Goal: Task Accomplishment & Management: Use online tool/utility

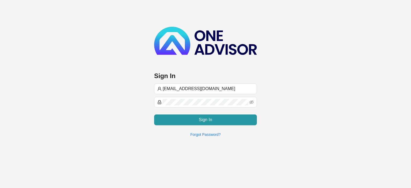
type input "[EMAIL_ADDRESS][DOMAIN_NAME]"
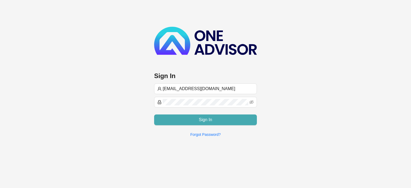
click at [181, 117] on button "Sign In" at bounding box center [205, 119] width 103 height 11
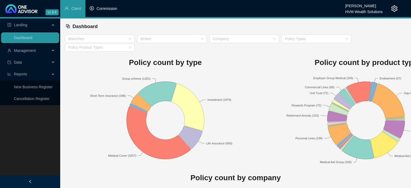
click at [108, 10] on span "Commission" at bounding box center [107, 8] width 21 height 4
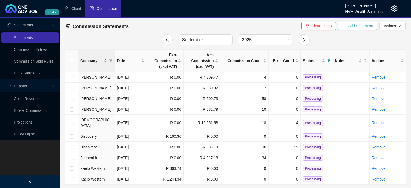
click at [358, 27] on span "Add Statement" at bounding box center [360, 26] width 25 height 6
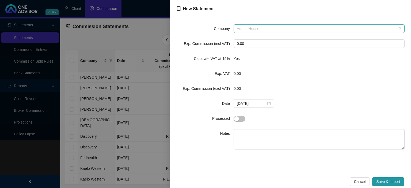
click at [262, 30] on span "Admin House" at bounding box center [319, 29] width 165 height 8
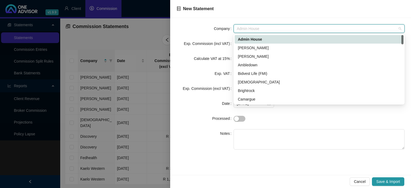
type input "k"
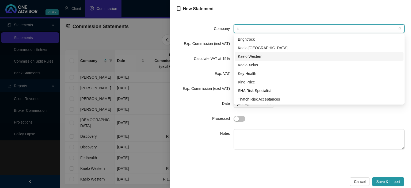
click at [250, 54] on div "Kaelo Western" at bounding box center [319, 57] width 162 height 6
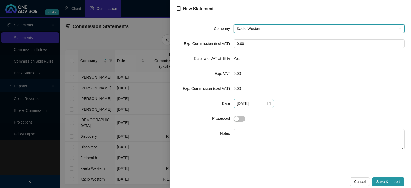
click at [267, 102] on div "[DATE]" at bounding box center [254, 104] width 34 height 6
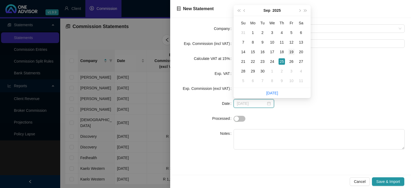
type input "[DATE]"
click at [288, 53] on div "19" at bounding box center [291, 52] width 6 height 6
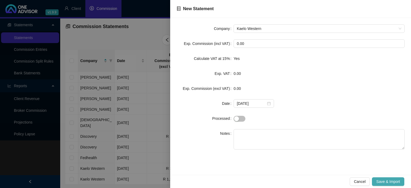
click at [377, 181] on span "Save & Import" at bounding box center [388, 182] width 24 height 6
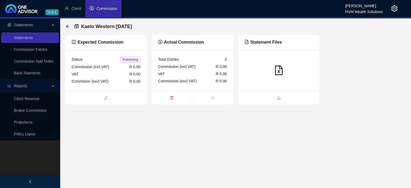
click at [273, 98] on span "upload" at bounding box center [279, 99] width 82 height 6
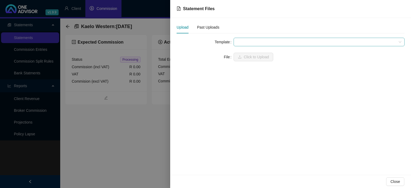
click at [247, 45] on span at bounding box center [319, 42] width 165 height 8
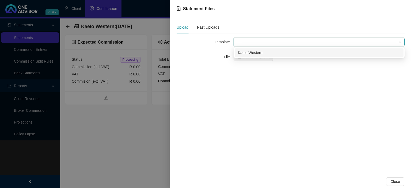
click at [249, 56] on div "Kaelo Western" at bounding box center [319, 52] width 169 height 9
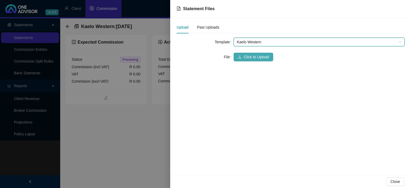
click at [248, 58] on span "Click to Upload" at bounding box center [256, 57] width 25 height 6
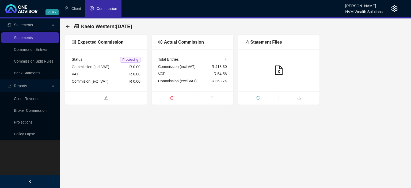
click at [68, 29] on div "Kaelo Western : [DATE]" at bounding box center [101, 27] width 70 height 10
click at [68, 26] on icon "arrow-left" at bounding box center [67, 26] width 3 height 3
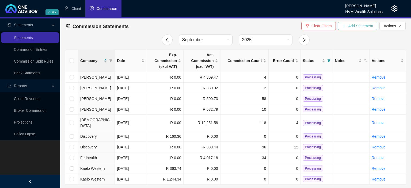
click at [346, 28] on button "Add Statement" at bounding box center [357, 26] width 39 height 9
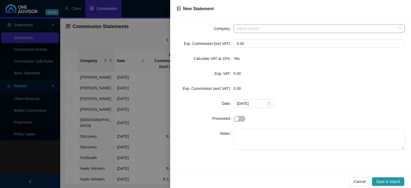
click at [261, 30] on span "Admin House" at bounding box center [319, 29] width 165 height 8
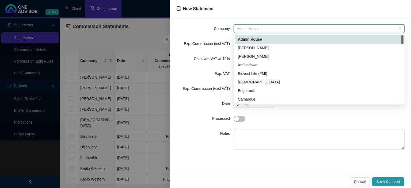
type input "k"
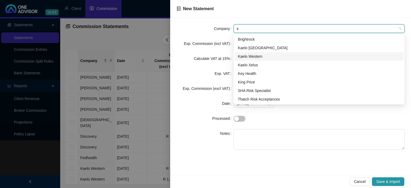
click at [251, 59] on div "Kaelo Western" at bounding box center [319, 57] width 162 height 6
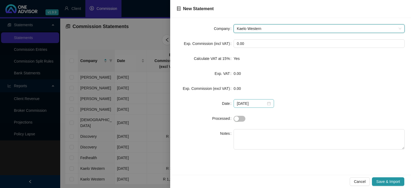
click at [268, 102] on div "[DATE]" at bounding box center [254, 104] width 34 height 6
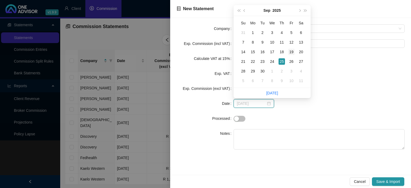
type input "[DATE]"
click at [292, 53] on div "19" at bounding box center [291, 52] width 6 height 6
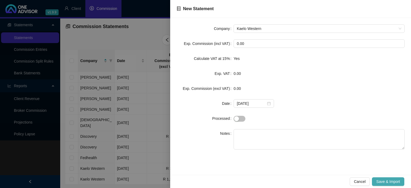
click at [377, 179] on span "Save & Import" at bounding box center [388, 182] width 24 height 6
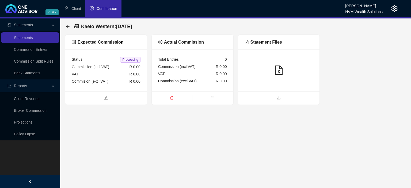
click at [268, 94] on ul at bounding box center [279, 97] width 82 height 13
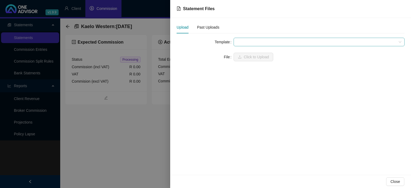
click at [239, 40] on span at bounding box center [319, 42] width 165 height 8
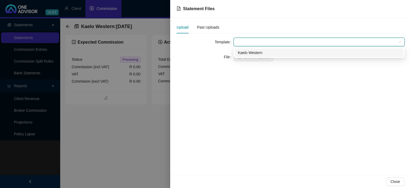
click at [243, 52] on div "Kaelo Western" at bounding box center [319, 53] width 162 height 6
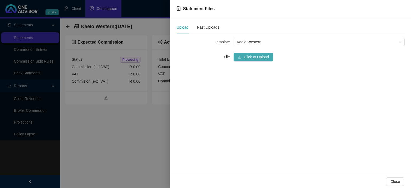
click at [243, 57] on button "Click to Upload" at bounding box center [254, 57] width 40 height 9
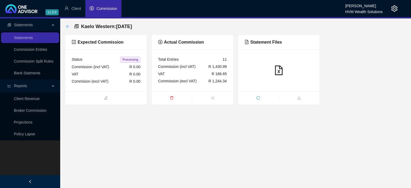
click at [68, 28] on icon "arrow-left" at bounding box center [68, 26] width 4 height 4
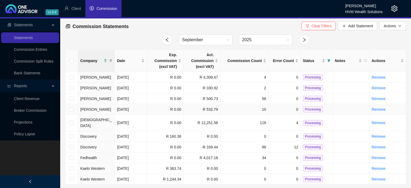
scroll to position [5, 0]
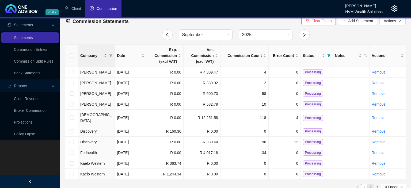
click at [369, 184] on link "2" at bounding box center [371, 187] width 6 height 6
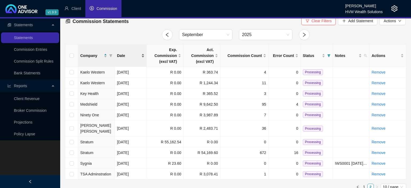
click at [143, 54] on div "Date" at bounding box center [131, 56] width 28 height 6
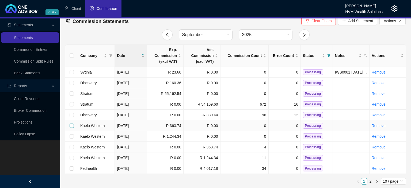
click at [72, 125] on input "checkbox" at bounding box center [72, 126] width 4 height 4
checkbox input "true"
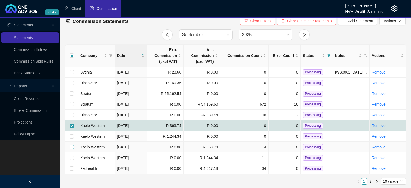
click at [72, 147] on input "checkbox" at bounding box center [72, 147] width 4 height 4
checkbox input "true"
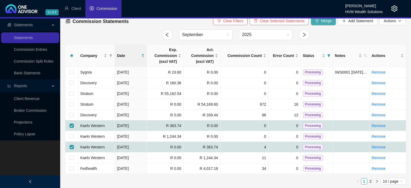
click at [325, 22] on span "Merge" at bounding box center [326, 21] width 11 height 6
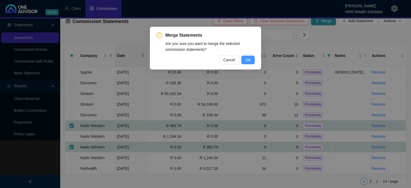
click at [248, 60] on span "Ok" at bounding box center [248, 60] width 5 height 6
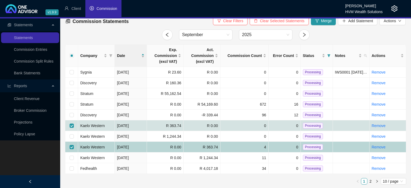
checkbox input "false"
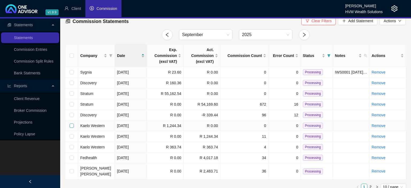
click at [73, 126] on input "checkbox" at bounding box center [72, 126] width 4 height 4
checkbox input "true"
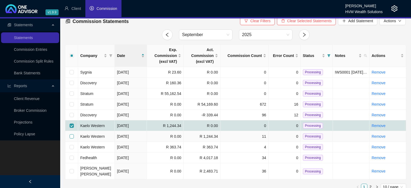
click at [72, 136] on input "checkbox" at bounding box center [72, 136] width 4 height 4
checkbox input "true"
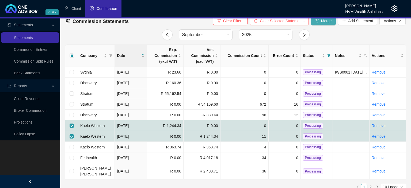
click at [316, 20] on icon "fork" at bounding box center [316, 20] width 3 height 3
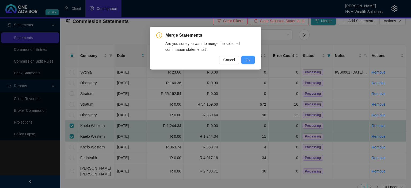
click at [248, 59] on span "Ok" at bounding box center [248, 60] width 5 height 6
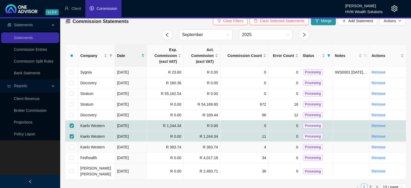
checkbox input "false"
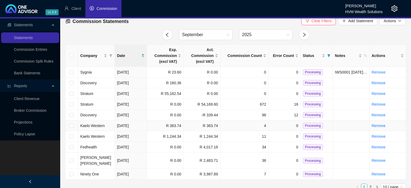
click at [307, 126] on span "Processing" at bounding box center [313, 126] width 20 height 6
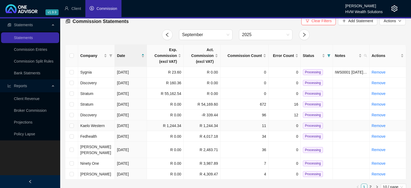
click at [307, 124] on span "Processing" at bounding box center [313, 126] width 20 height 6
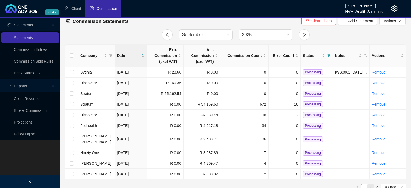
click at [370, 184] on link "2" at bounding box center [371, 187] width 6 height 6
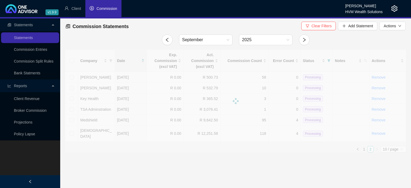
scroll to position [0, 0]
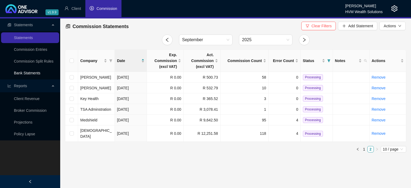
click at [22, 71] on link "Bank Statments" at bounding box center [27, 73] width 26 height 4
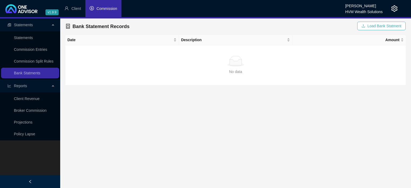
click at [368, 26] on button "Load Bank Statment" at bounding box center [381, 26] width 48 height 9
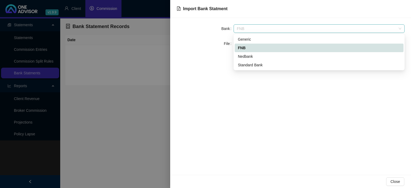
click at [272, 30] on span "FNB" at bounding box center [319, 29] width 165 height 8
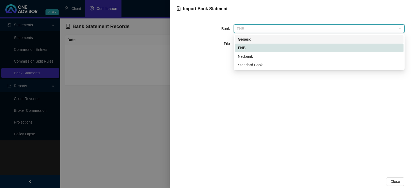
click at [254, 38] on div "Generic" at bounding box center [319, 39] width 162 height 6
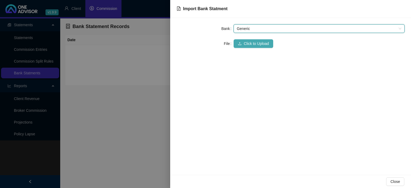
click at [241, 42] on icon "upload" at bounding box center [240, 44] width 4 height 4
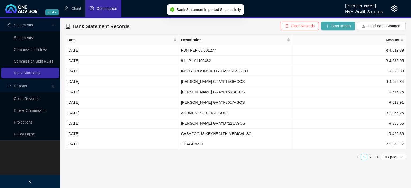
click at [335, 26] on span "Start Import" at bounding box center [341, 26] width 20 height 6
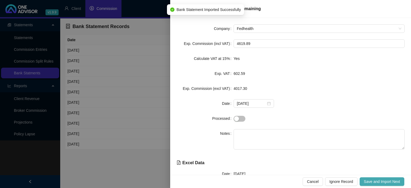
click at [373, 180] on span "Save and Import Next" at bounding box center [382, 182] width 36 height 6
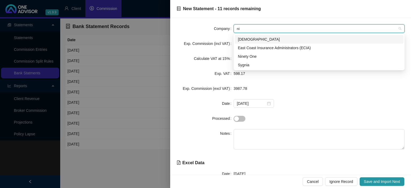
type input "nin"
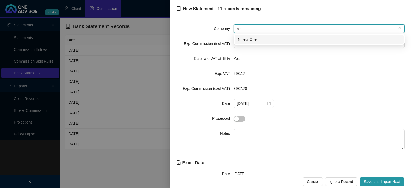
click at [249, 38] on div "Ninety One" at bounding box center [319, 39] width 162 height 6
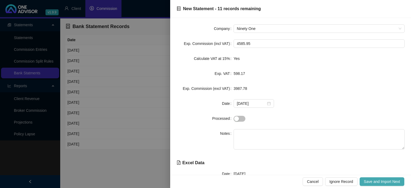
click at [374, 178] on button "Save and Import Next" at bounding box center [382, 181] width 45 height 9
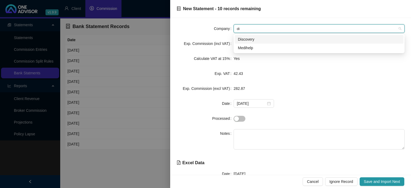
type input "dis"
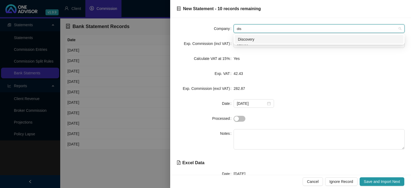
click at [248, 37] on div "Discovery" at bounding box center [319, 39] width 162 height 6
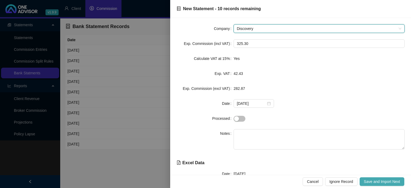
click at [378, 181] on span "Save and Import Next" at bounding box center [382, 182] width 36 height 6
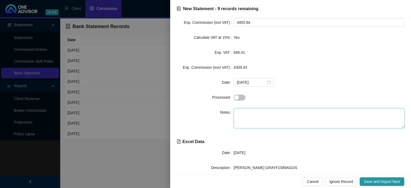
scroll to position [46, 0]
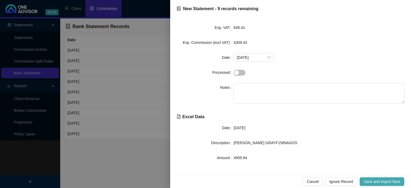
click at [371, 181] on span "Save and Import Next" at bounding box center [382, 182] width 36 height 6
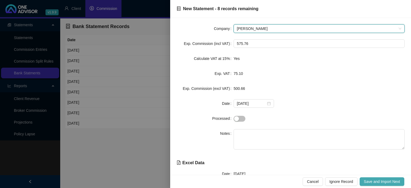
click at [373, 185] on button "Save and Import Next" at bounding box center [382, 181] width 45 height 9
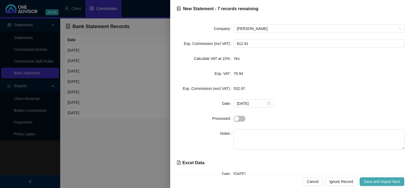
click at [373, 185] on button "Save and Import Next" at bounding box center [382, 181] width 45 height 9
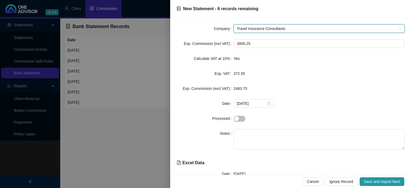
type input "r"
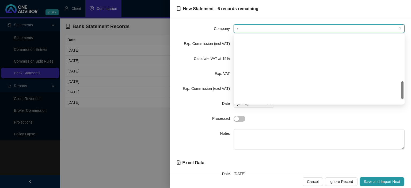
scroll to position [180, 0]
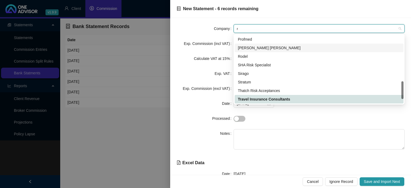
click at [255, 48] on div "[PERSON_NAME] [PERSON_NAME]" at bounding box center [319, 48] width 162 height 6
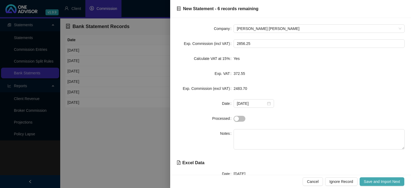
click at [367, 180] on span "Save and Import Next" at bounding box center [382, 182] width 36 height 6
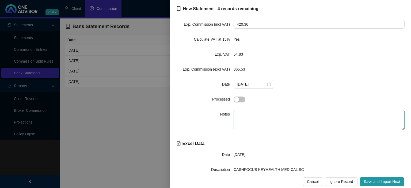
scroll to position [29, 0]
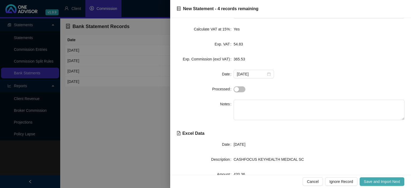
click at [370, 182] on span "Save and Import Next" at bounding box center [382, 182] width 36 height 6
click at [371, 180] on span "Save and Import Next" at bounding box center [382, 182] width 36 height 6
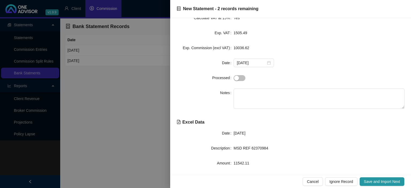
scroll to position [46, 0]
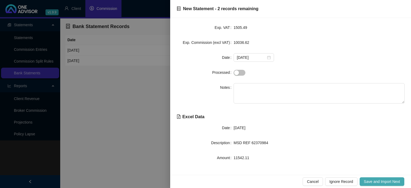
click at [366, 179] on span "Save and Import Next" at bounding box center [382, 182] width 36 height 6
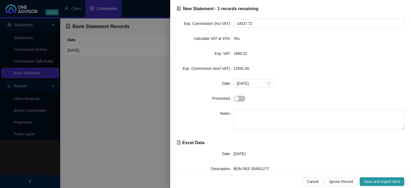
scroll to position [29, 0]
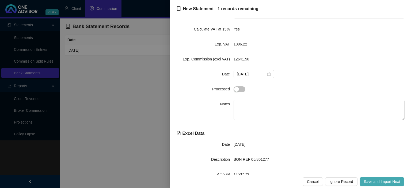
click at [372, 180] on span "Save and Import Next" at bounding box center [382, 182] width 36 height 6
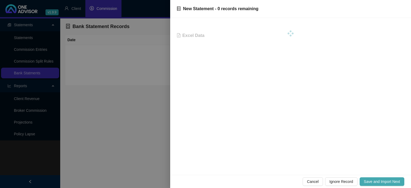
scroll to position [0, 0]
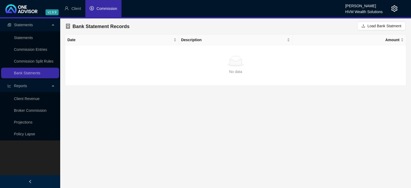
click at [104, 10] on span "Commission" at bounding box center [107, 8] width 21 height 4
